Goal: Find specific page/section: Find specific page/section

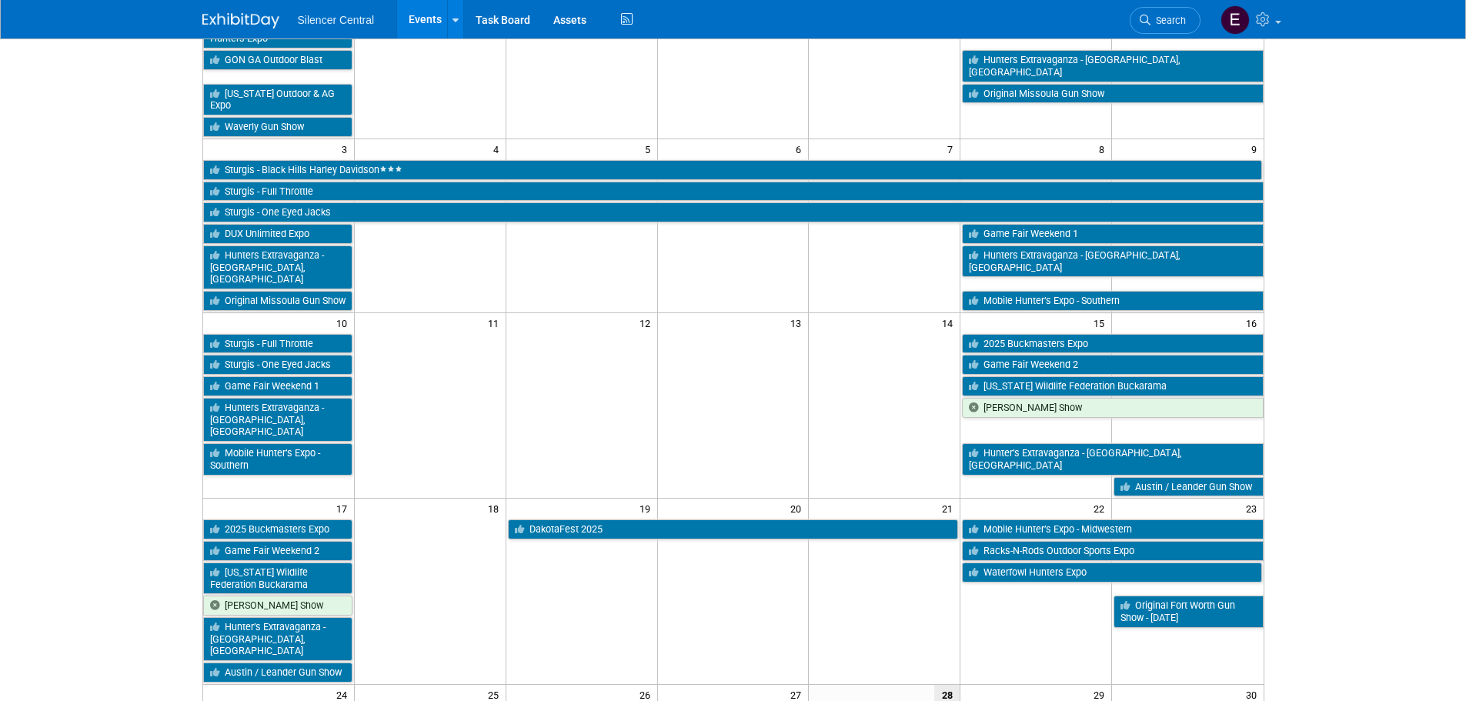
scroll to position [231, 0]
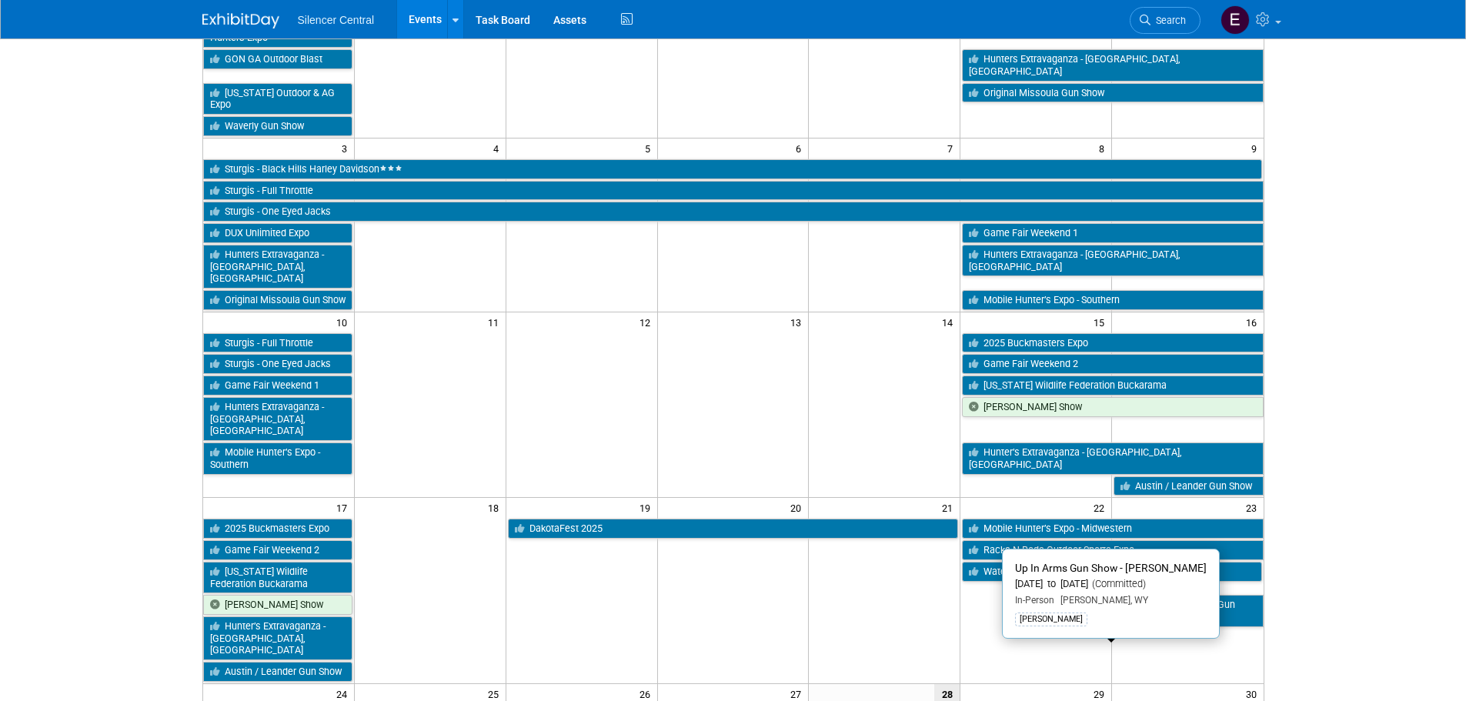
click at [1195, 700] on link "Up In Arms Gun Show - [PERSON_NAME]" at bounding box center [1112, 715] width 301 height 20
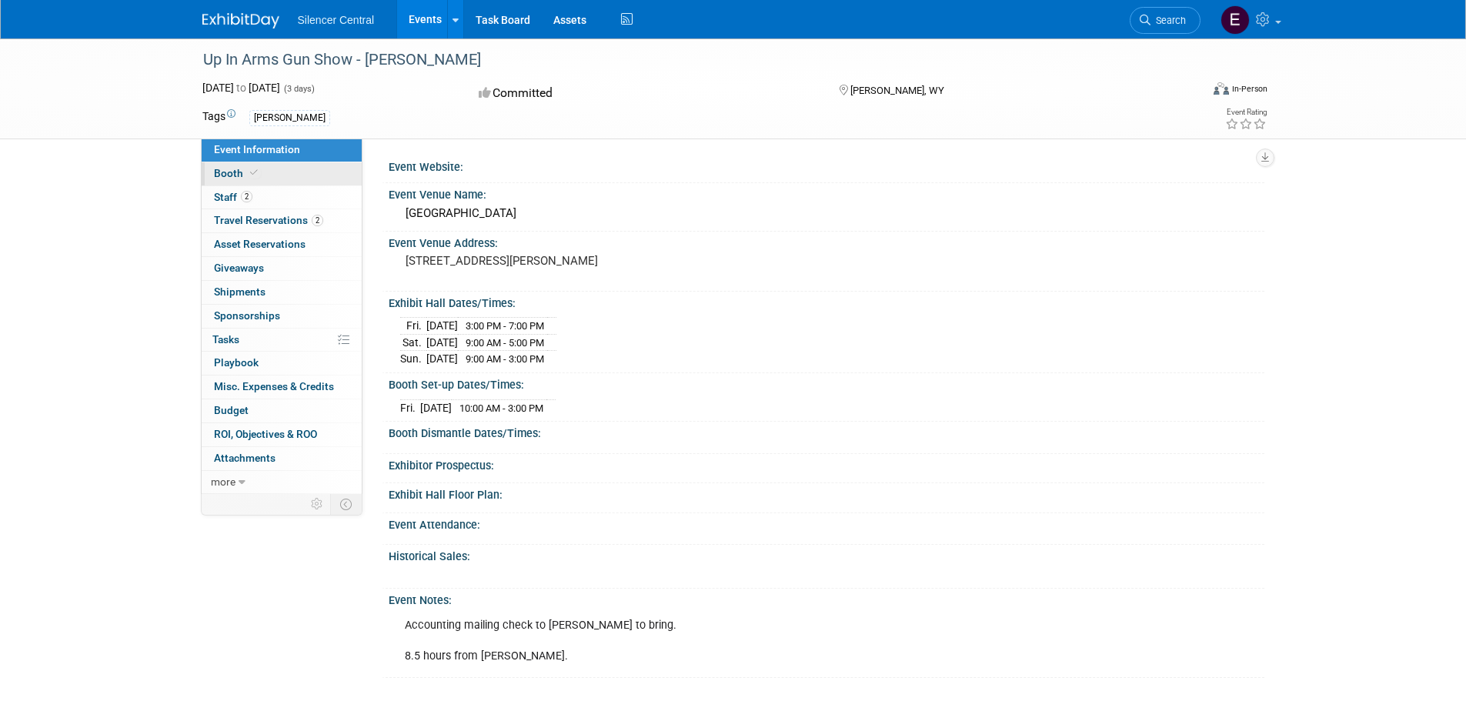
click at [250, 181] on link "Booth" at bounding box center [282, 173] width 160 height 23
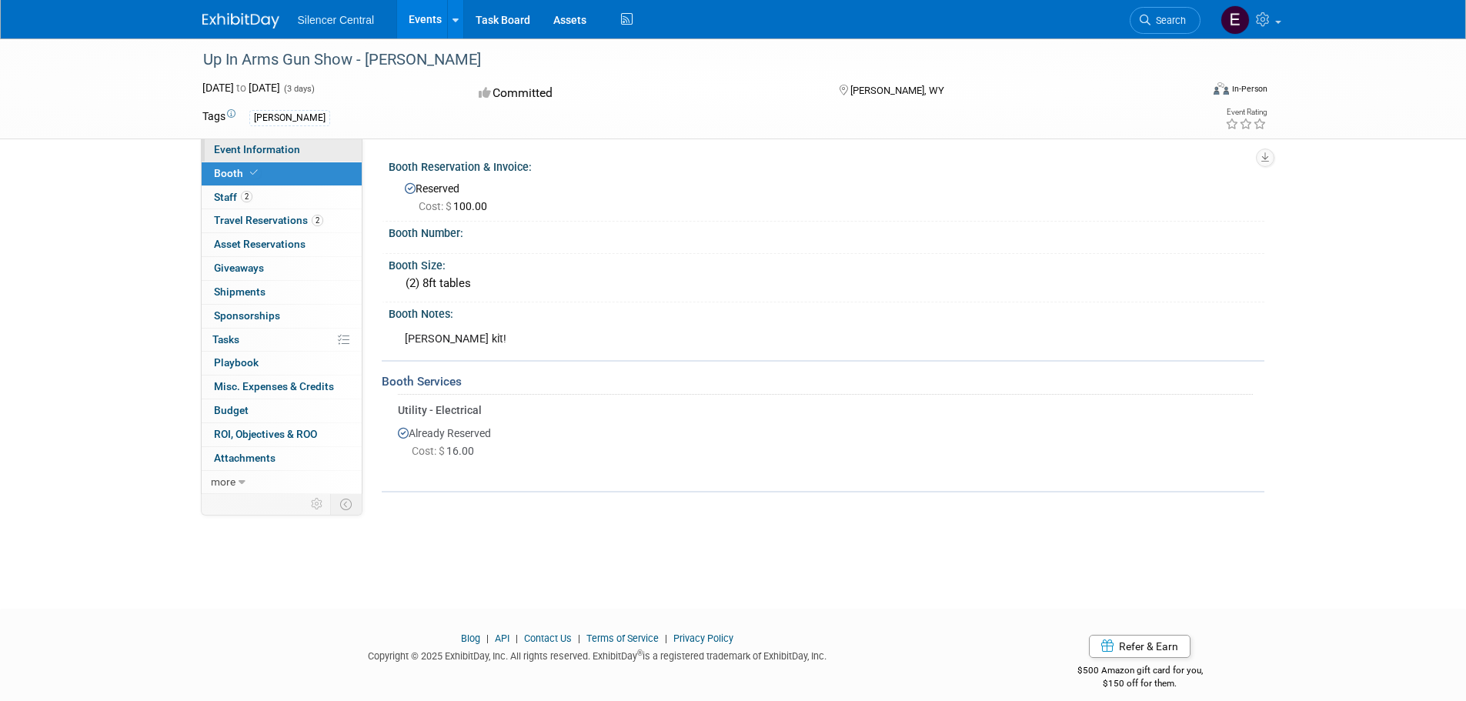
click at [269, 155] on link "Event Information" at bounding box center [282, 150] width 160 height 23
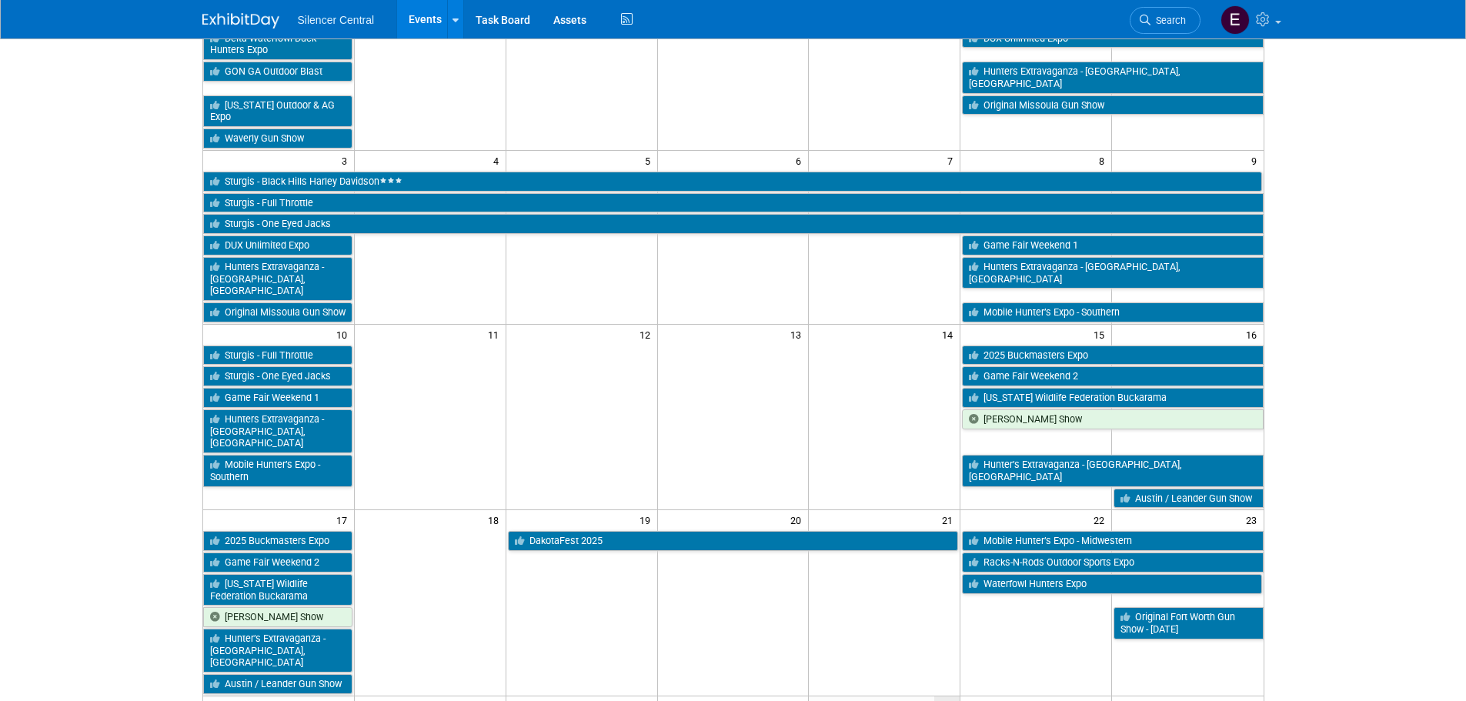
scroll to position [231, 0]
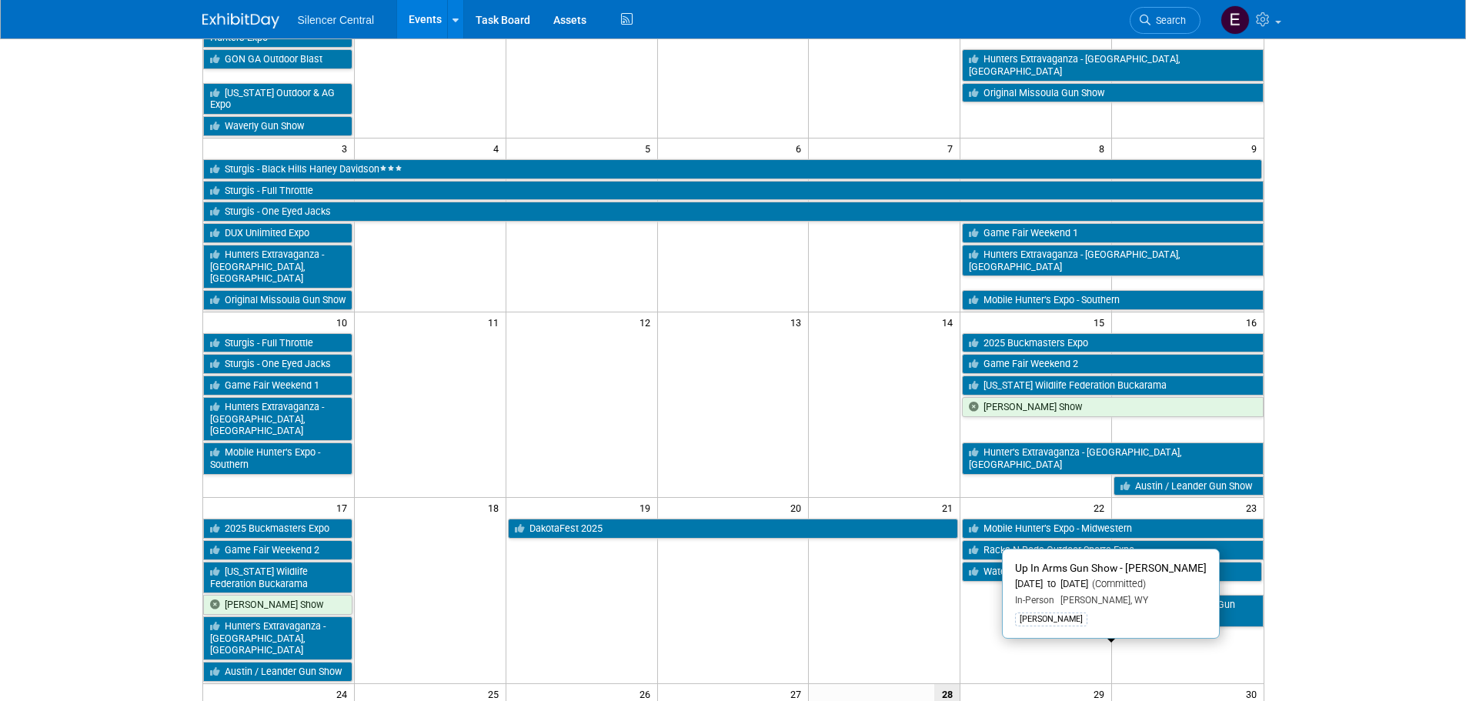
click at [1033, 700] on link "Up In Arms Gun Show - [PERSON_NAME]" at bounding box center [1112, 715] width 301 height 20
